Goal: Find specific page/section: Find specific page/section

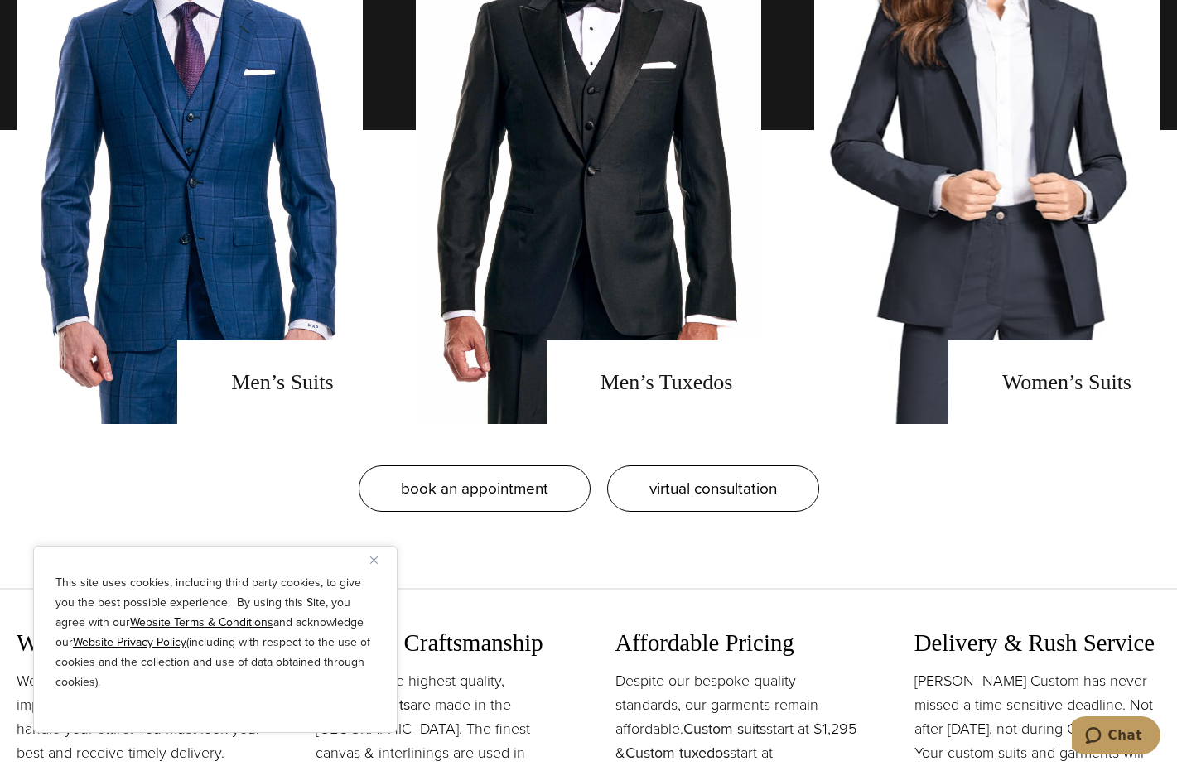
scroll to position [1325, 0]
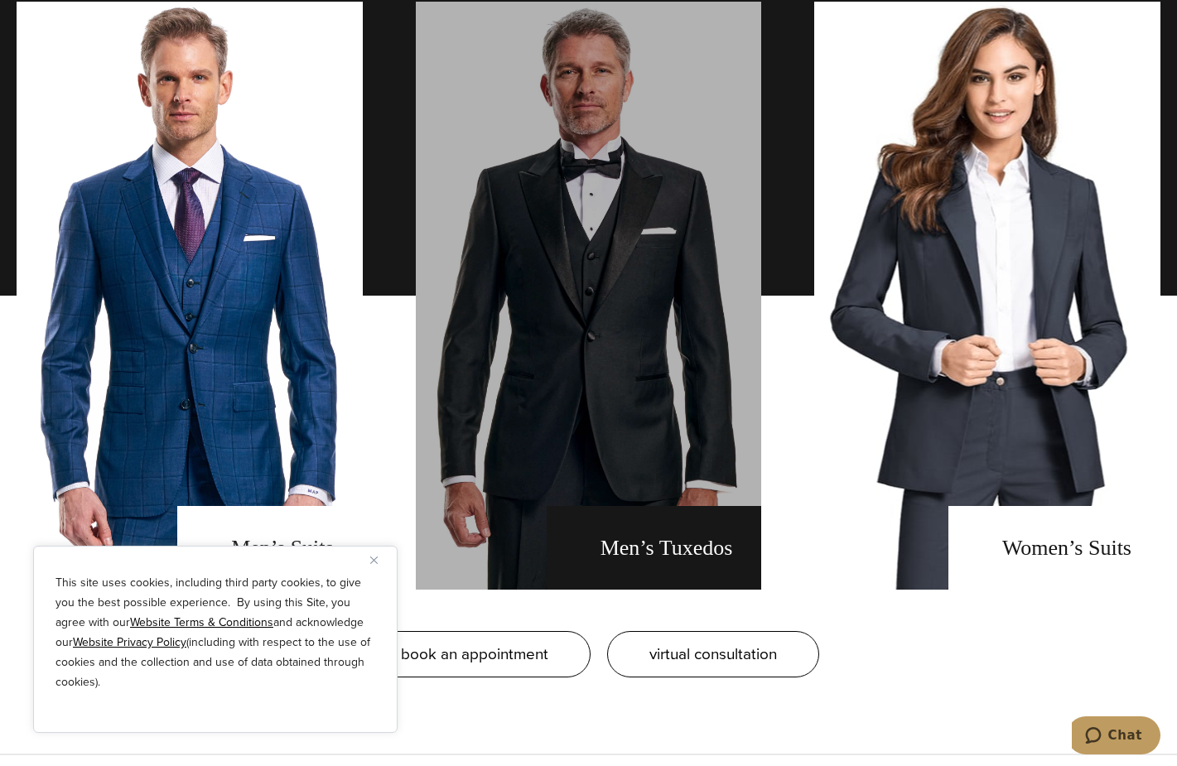
click at [684, 555] on link "men's tuxedos" at bounding box center [589, 296] width 346 height 588
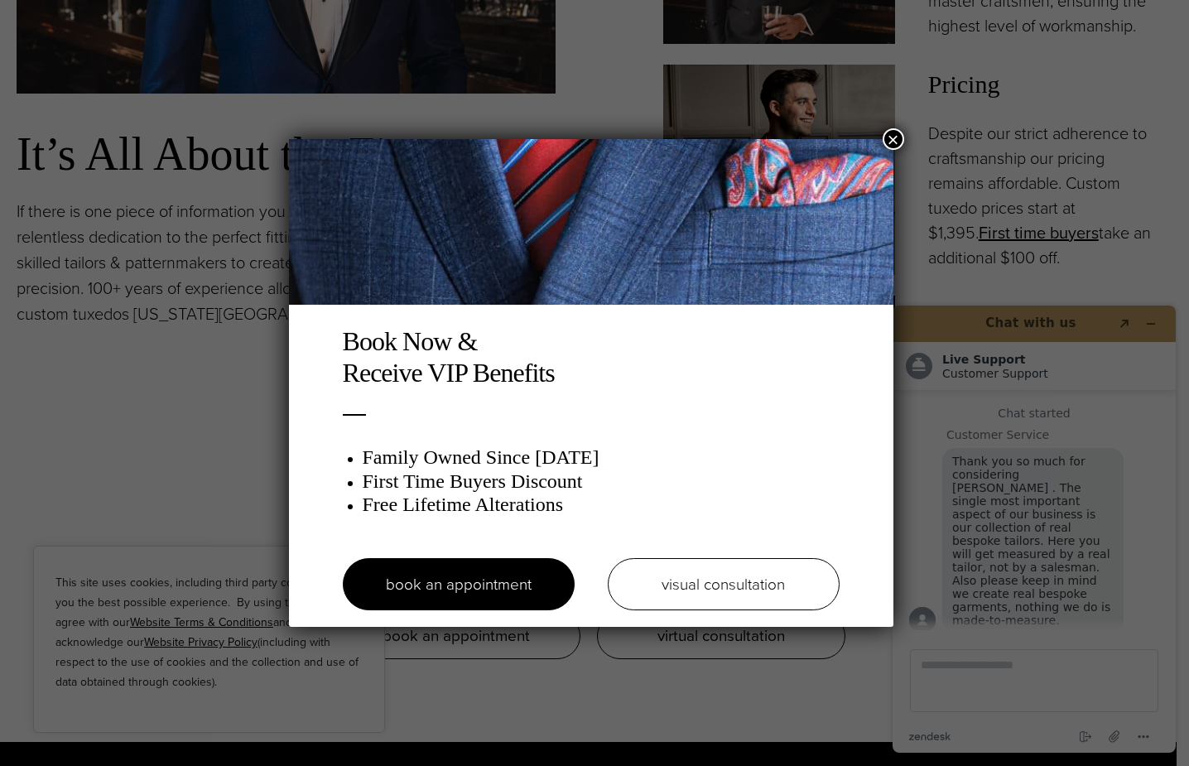
click at [899, 140] on button "×" at bounding box center [894, 139] width 22 height 22
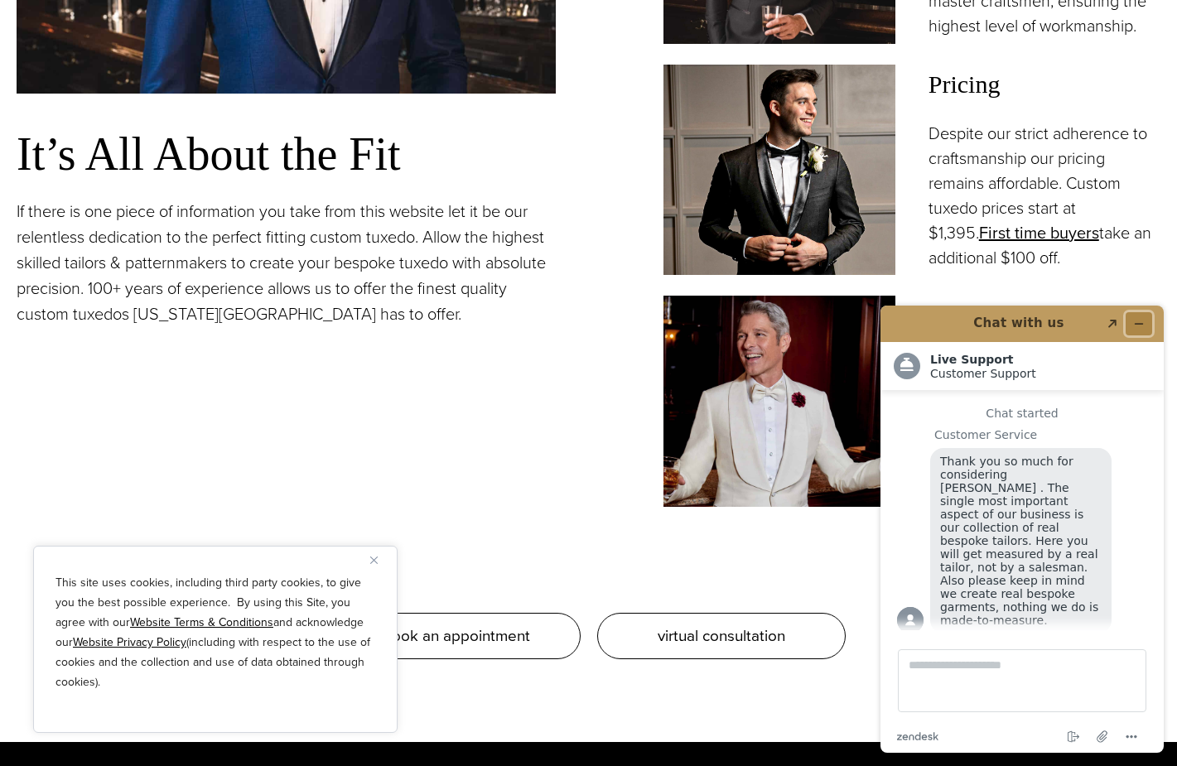
click at [1138, 321] on icon "Minimize widget" at bounding box center [1139, 324] width 12 height 12
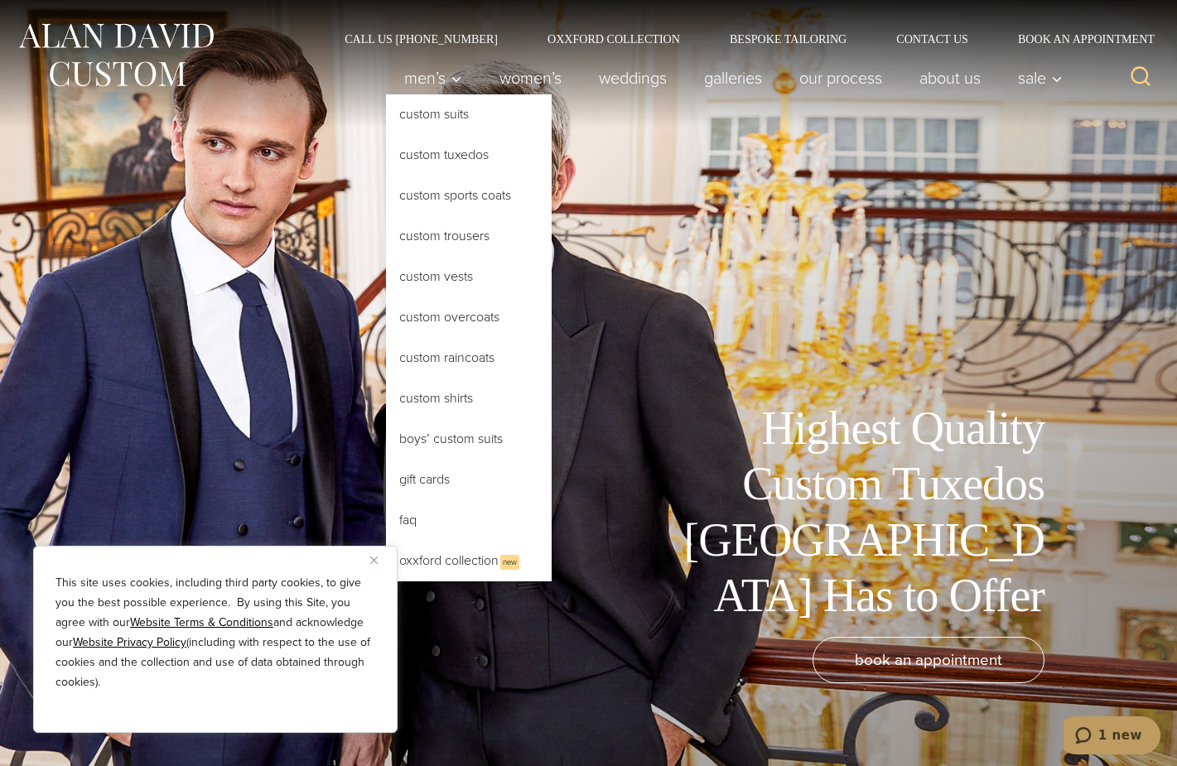
click at [450, 156] on link "Custom Tuxedos" at bounding box center [469, 155] width 166 height 40
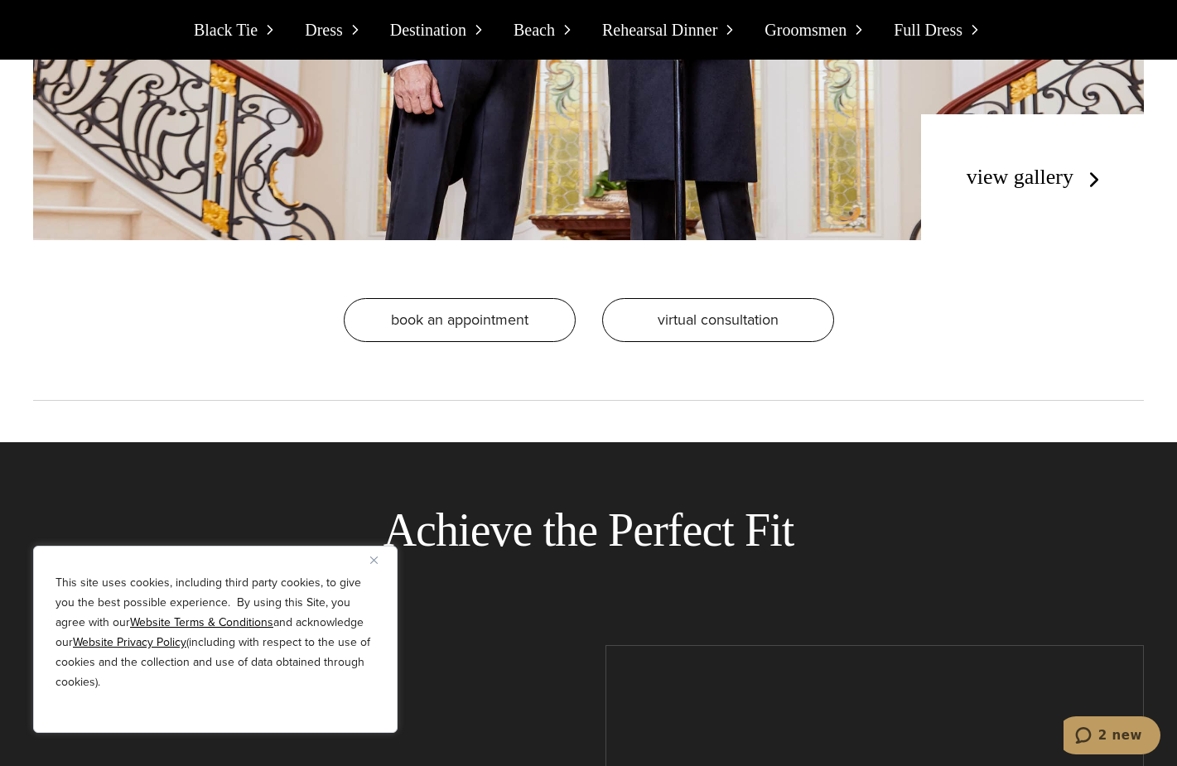
scroll to position [13500, 0]
